Goal: Use online tool/utility: Utilize a website feature to perform a specific function

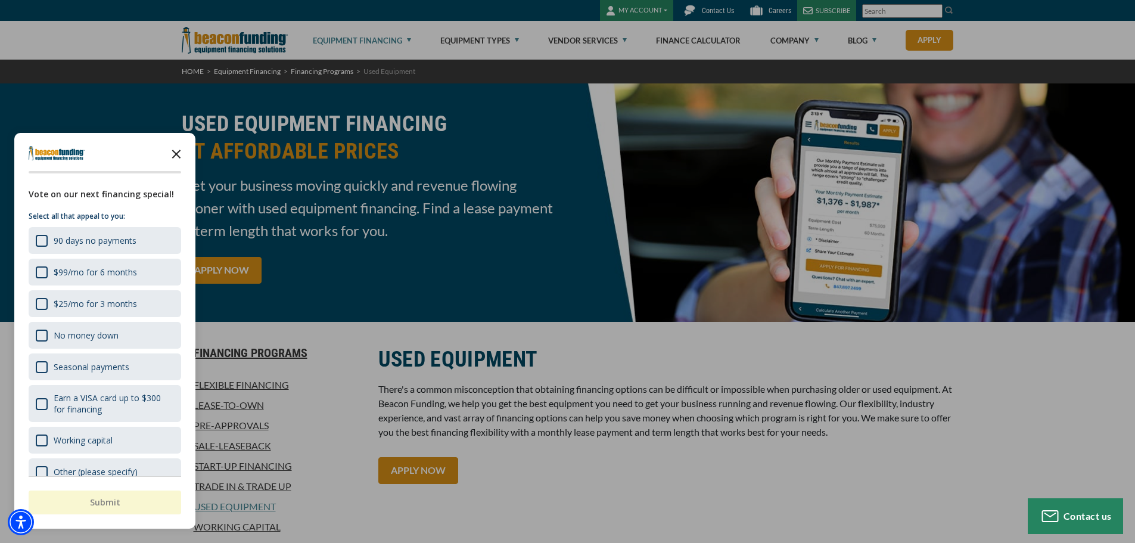
click at [177, 151] on icon "Close the survey" at bounding box center [177, 153] width 24 height 24
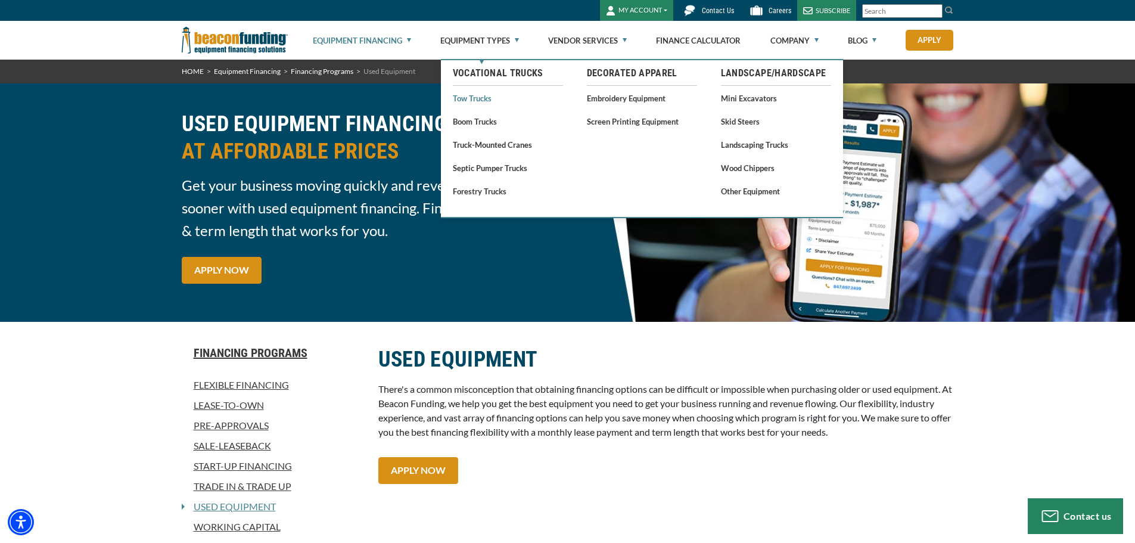
click at [469, 100] on link "Tow Trucks" at bounding box center [508, 98] width 110 height 15
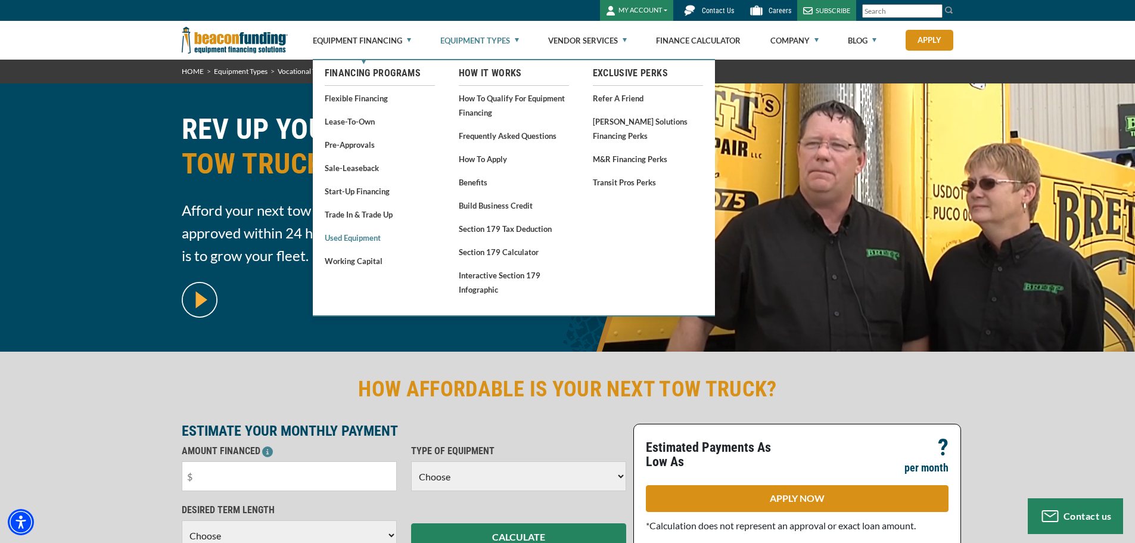
click at [346, 237] on link "Used Equipment" at bounding box center [380, 237] width 110 height 15
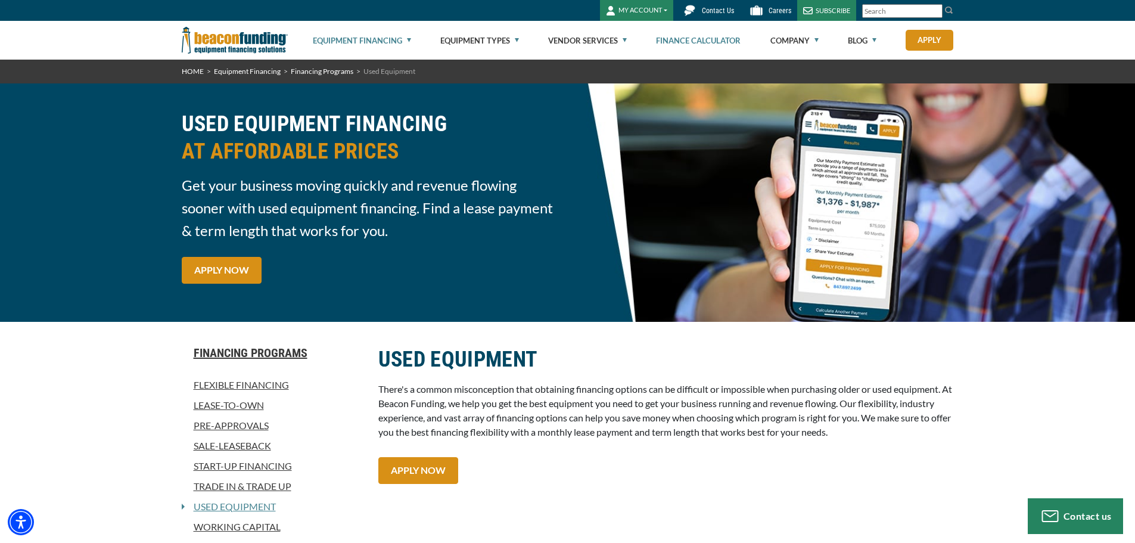
click at [682, 40] on link "Finance Calculator" at bounding box center [698, 40] width 85 height 38
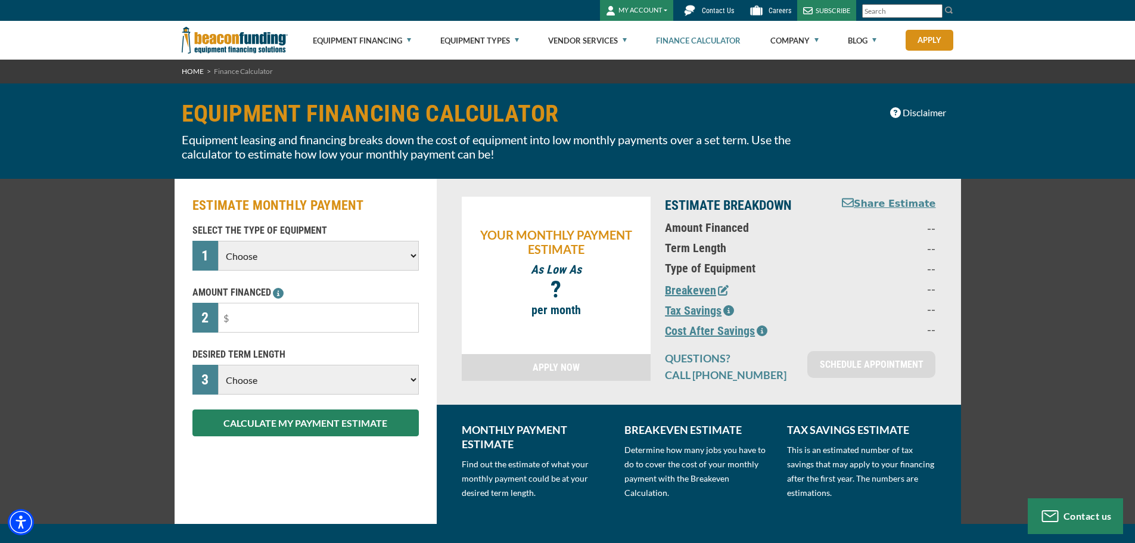
click at [413, 254] on select "Choose Backhoe Boom/Bucket Truck Chipper Commercial Mower Crane DTG/DTF Printin…" at bounding box center [318, 256] width 200 height 30
select select "5"
click at [218, 241] on select "Choose Backhoe Boom/Bucket Truck Chipper Commercial Mower Crane DTG/DTF Printin…" at bounding box center [318, 256] width 200 height 30
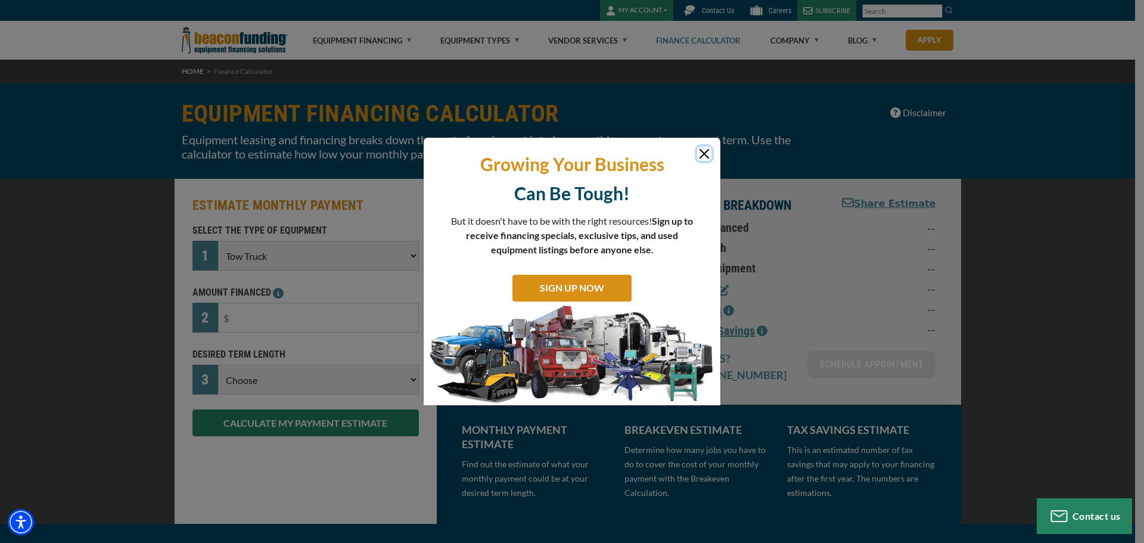
click at [708, 153] on button "Close" at bounding box center [704, 154] width 14 height 14
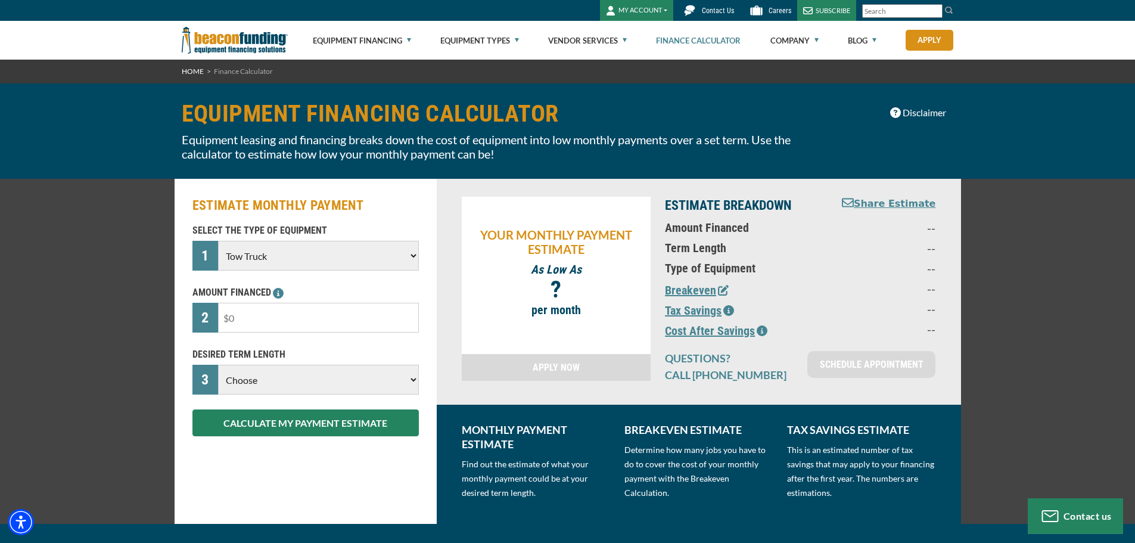
click at [250, 319] on input "text" at bounding box center [318, 318] width 200 height 30
type input "$250,000"
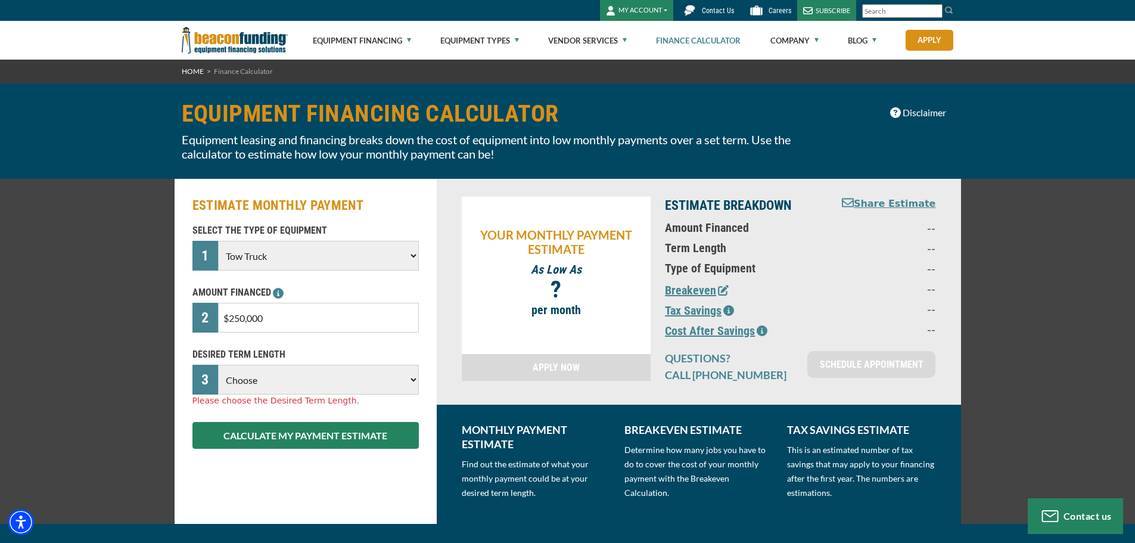
click at [412, 378] on select "Choose 36 Months 48 Months 60 Months 72 Months 84 Months" at bounding box center [318, 380] width 200 height 30
select select "84"
click at [218, 365] on select "Choose 36 Months 48 Months 60 Months 72 Months 84 Months" at bounding box center [318, 380] width 200 height 30
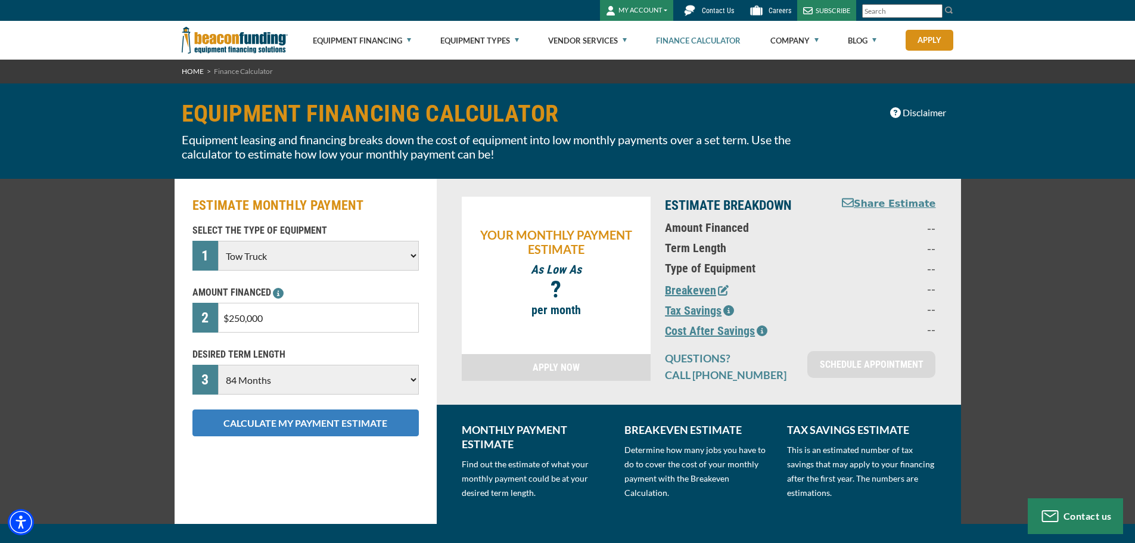
click at [304, 421] on button "CALCULATE MY PAYMENT ESTIMATE" at bounding box center [306, 422] width 226 height 27
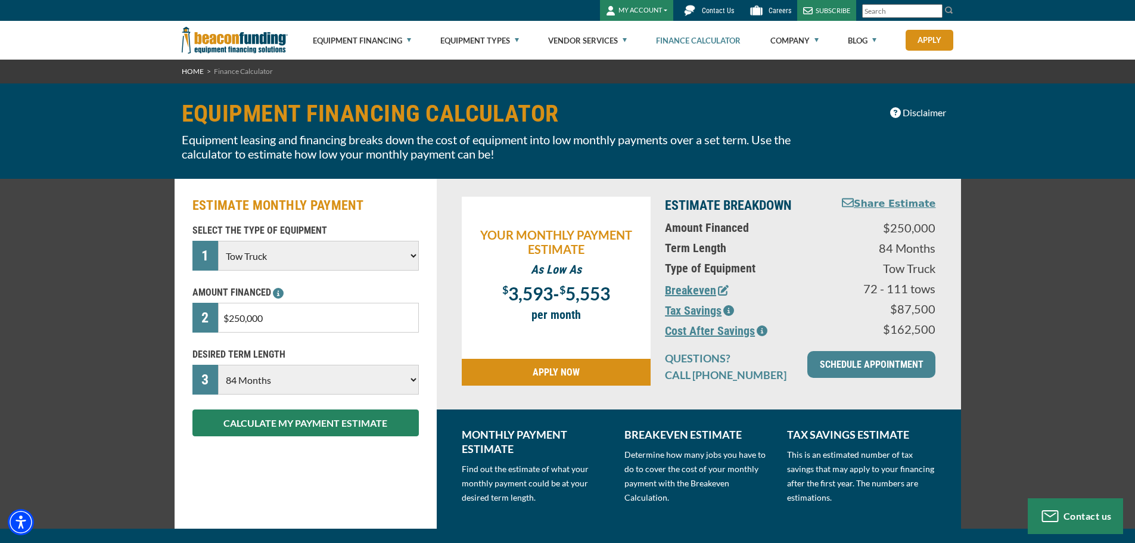
click at [250, 36] on img at bounding box center [235, 40] width 106 height 39
